Goal: Task Accomplishment & Management: Manage account settings

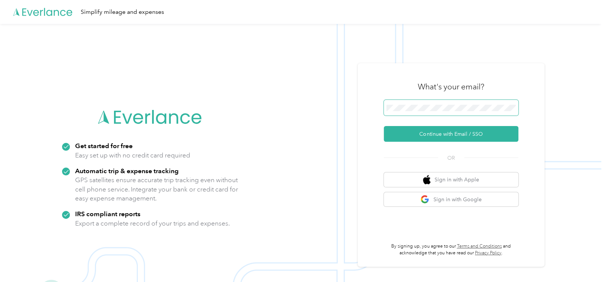
click at [384, 126] on button "Continue with Email / SSO" at bounding box center [451, 134] width 135 height 16
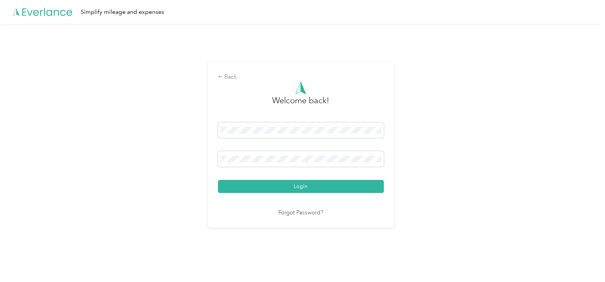
click at [218, 180] on button "Login" at bounding box center [301, 186] width 166 height 13
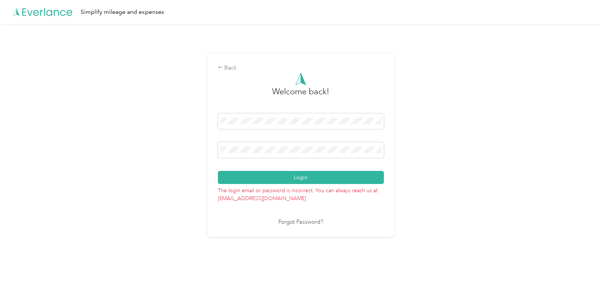
click at [310, 224] on link "Forgot Password?" at bounding box center [301, 222] width 45 height 9
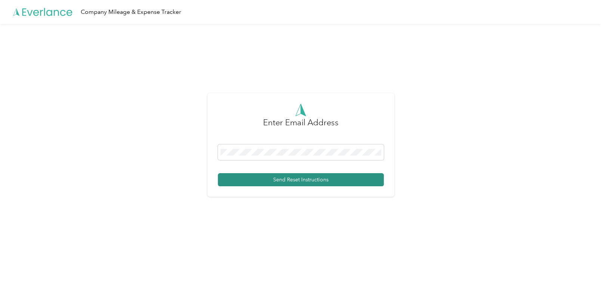
click at [308, 179] on button "Send Reset Instructions" at bounding box center [301, 179] width 166 height 13
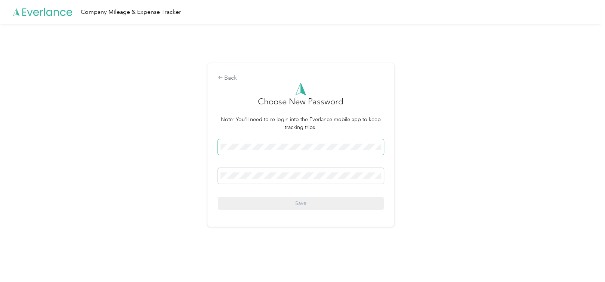
click at [307, 142] on span at bounding box center [301, 147] width 166 height 16
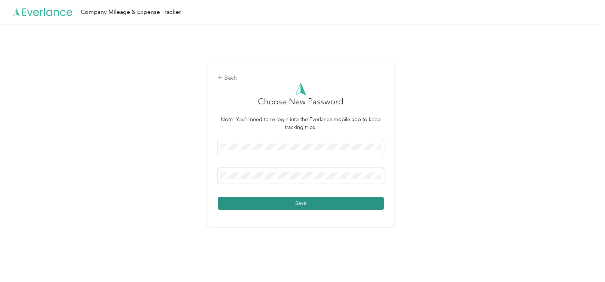
click at [303, 205] on button "Save" at bounding box center [301, 203] width 166 height 13
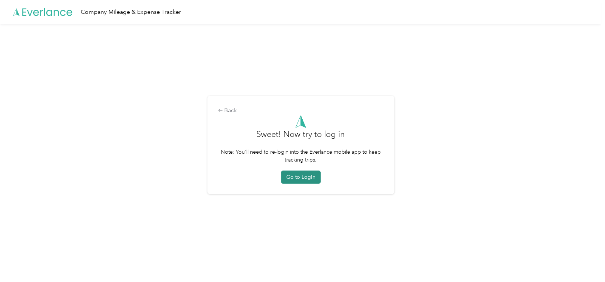
click at [294, 177] on button "Go to Login" at bounding box center [301, 176] width 40 height 13
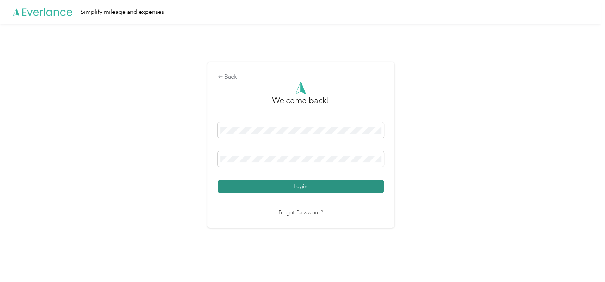
click at [306, 188] on button "Login" at bounding box center [301, 186] width 166 height 13
